Goal: Task Accomplishment & Management: Manage account settings

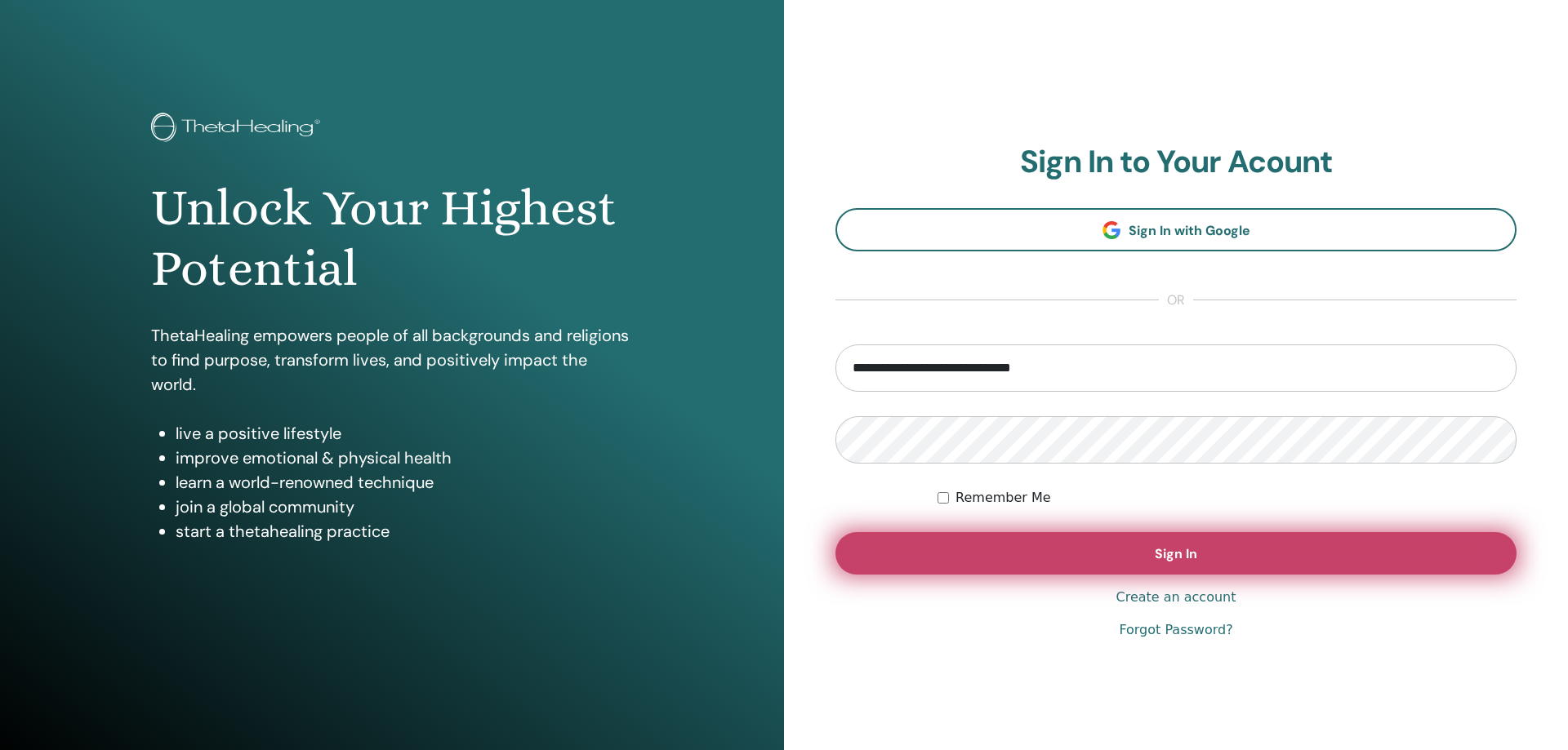
click at [1240, 559] on button "Sign In" at bounding box center [1176, 554] width 681 height 43
click at [972, 559] on button "Sign In" at bounding box center [1176, 554] width 681 height 43
type input "**********"
click at [1044, 572] on button "Sign In" at bounding box center [1176, 554] width 681 height 43
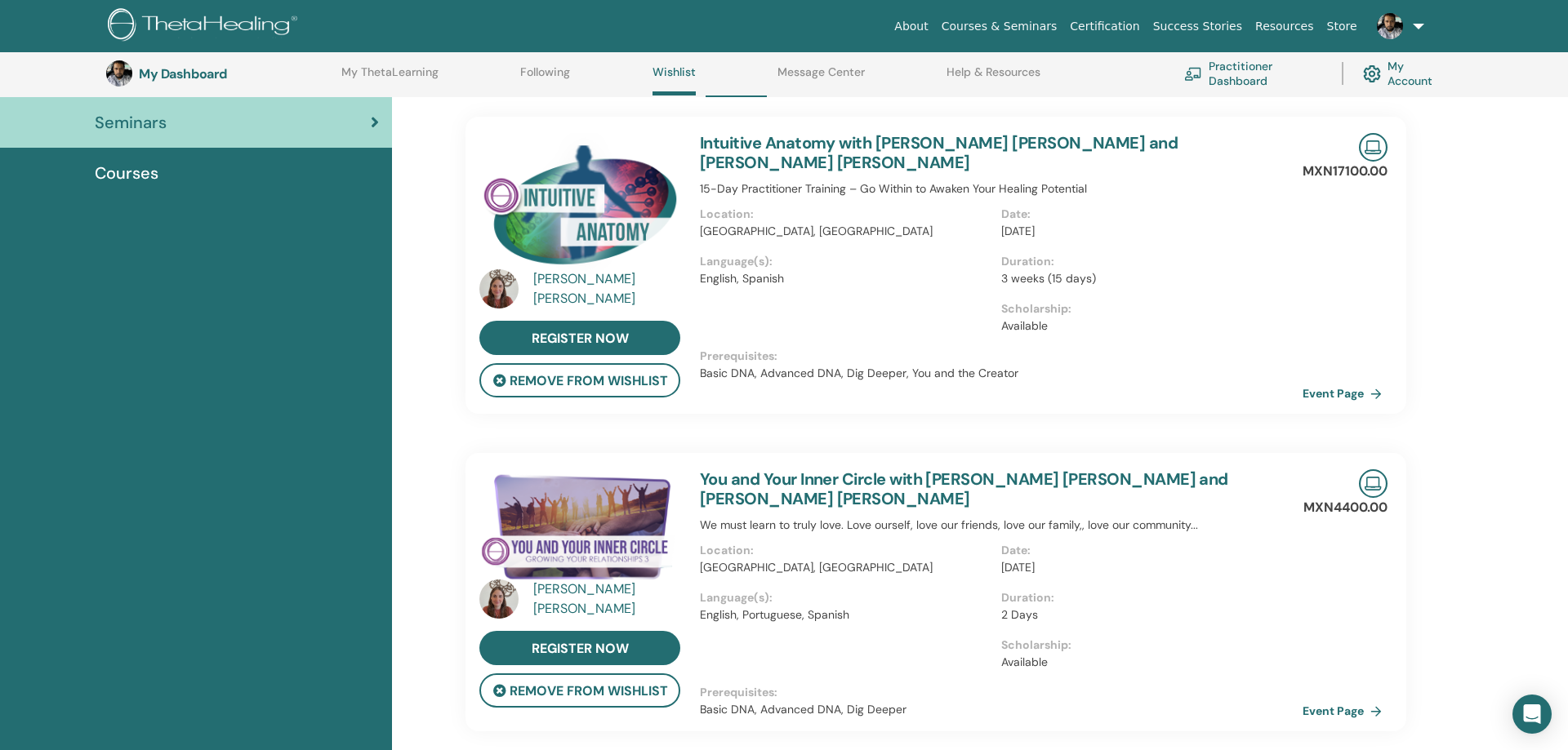
scroll to position [376, 0]
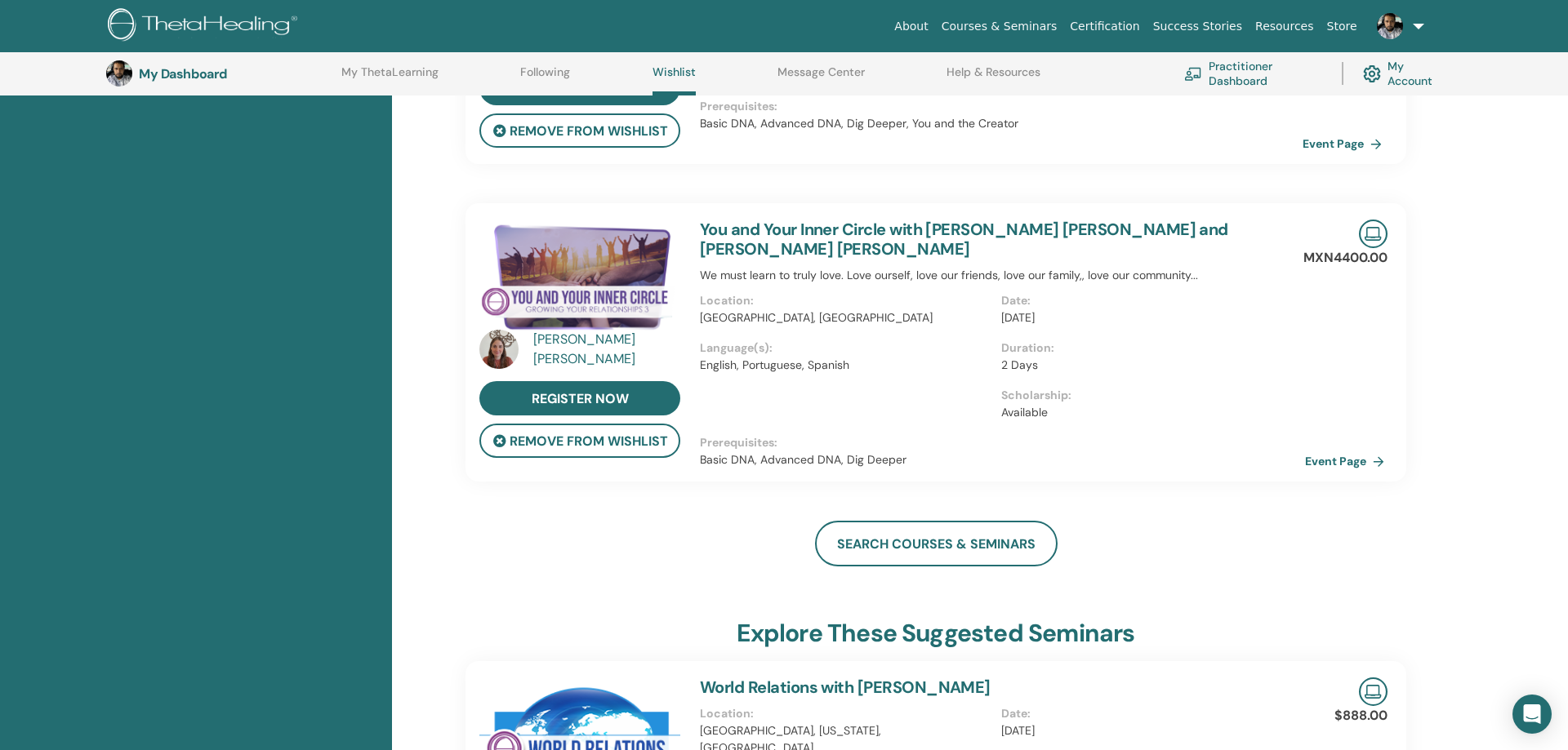
click at [1353, 462] on link "Event Page" at bounding box center [1348, 461] width 85 height 25
